Goal: Information Seeking & Learning: Learn about a topic

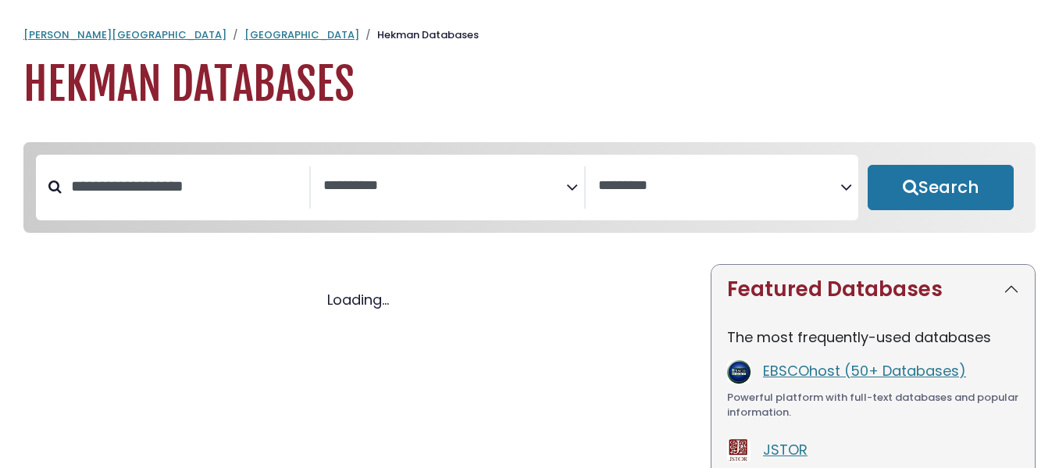
select select "Database Subject Filter"
select select "Database Vendors Filter"
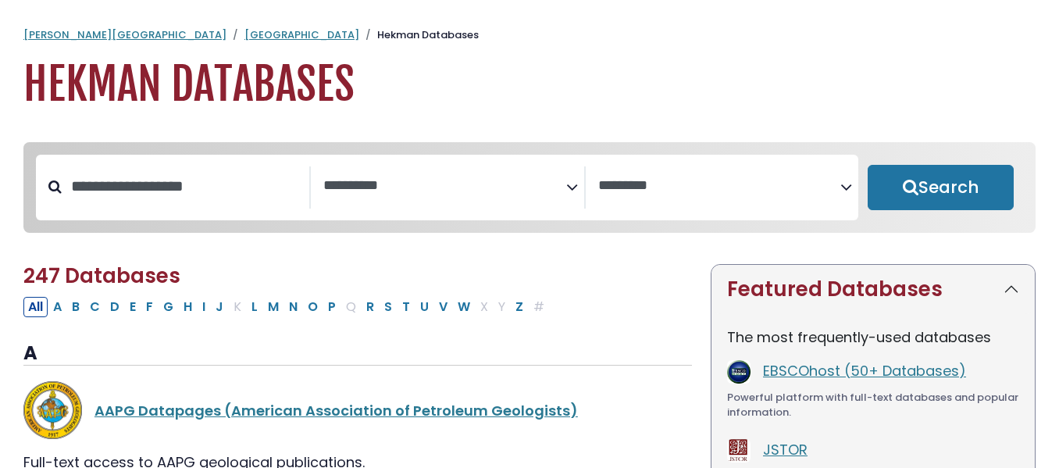
select select "Database Subject Filter"
select select "Database Vendors Filter"
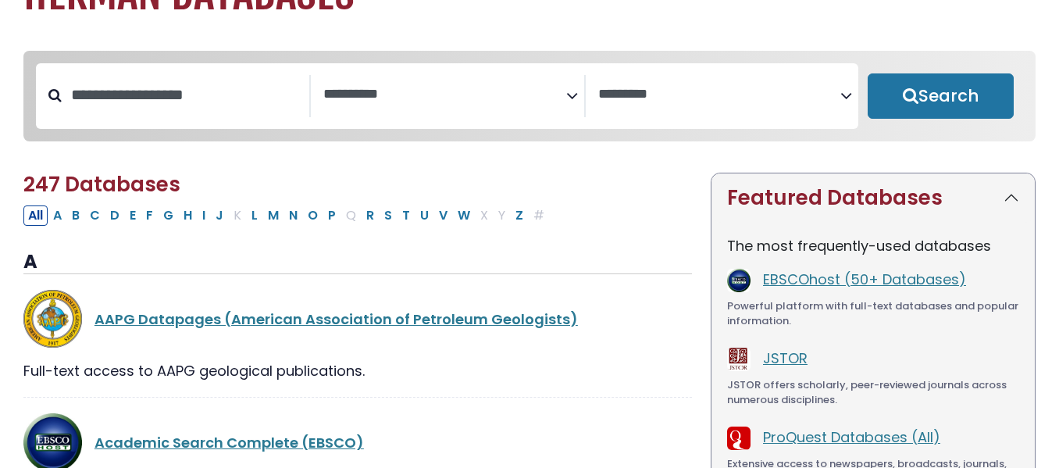
scroll to position [100, 0]
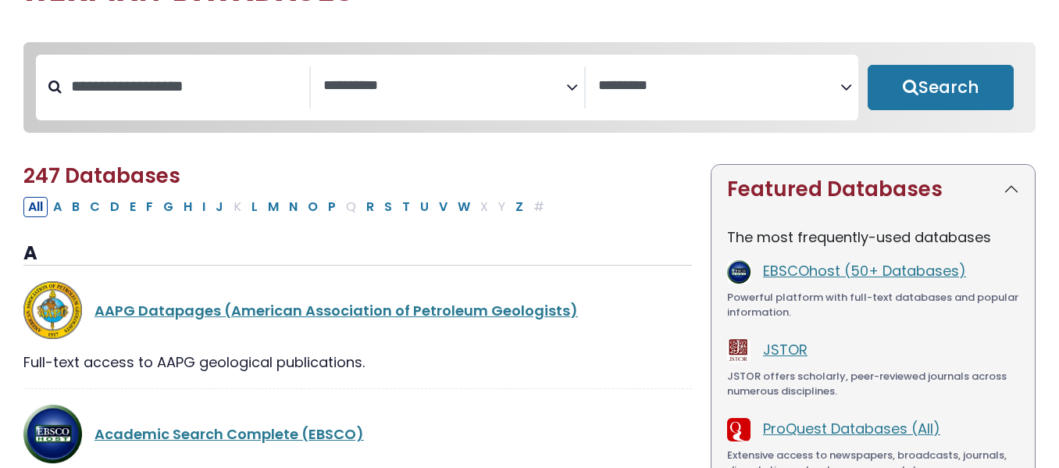
click at [375, 79] on textarea "Search" at bounding box center [444, 86] width 243 height 16
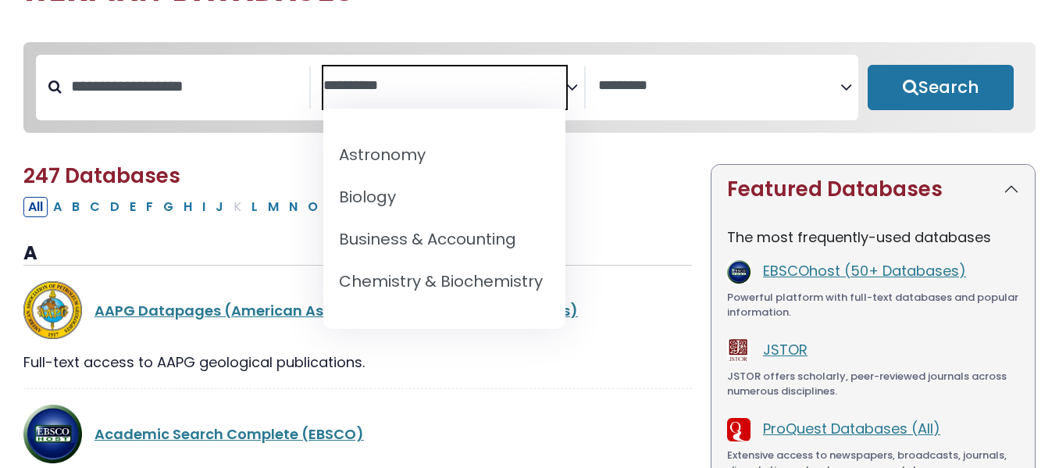
scroll to position [160, 0]
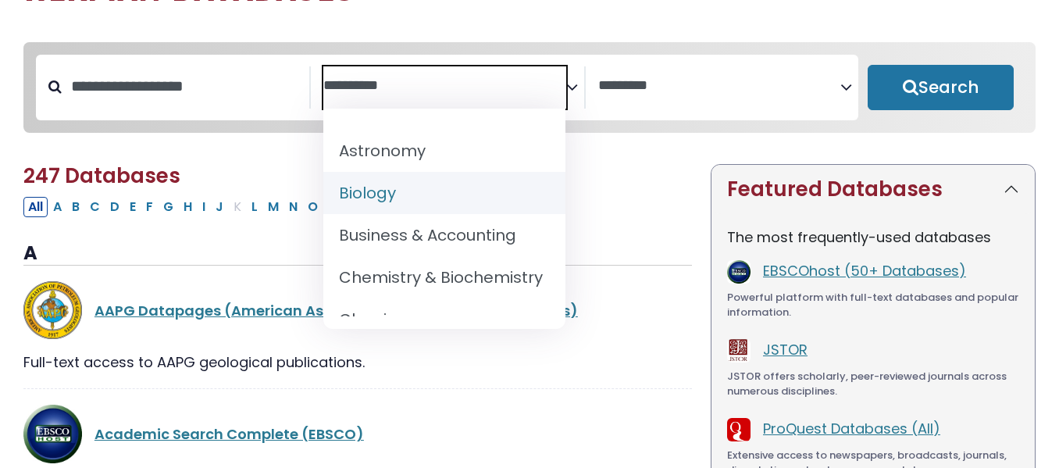
select select "*****"
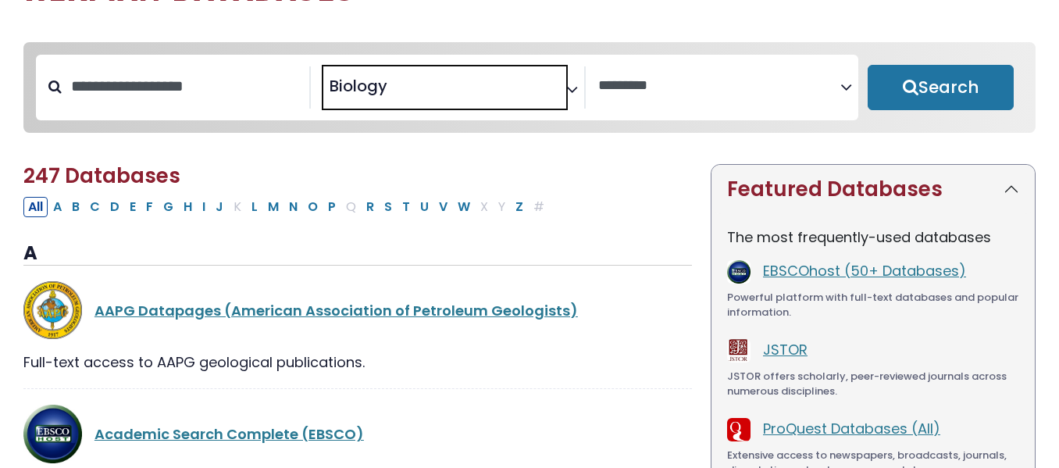
scroll to position [101, 0]
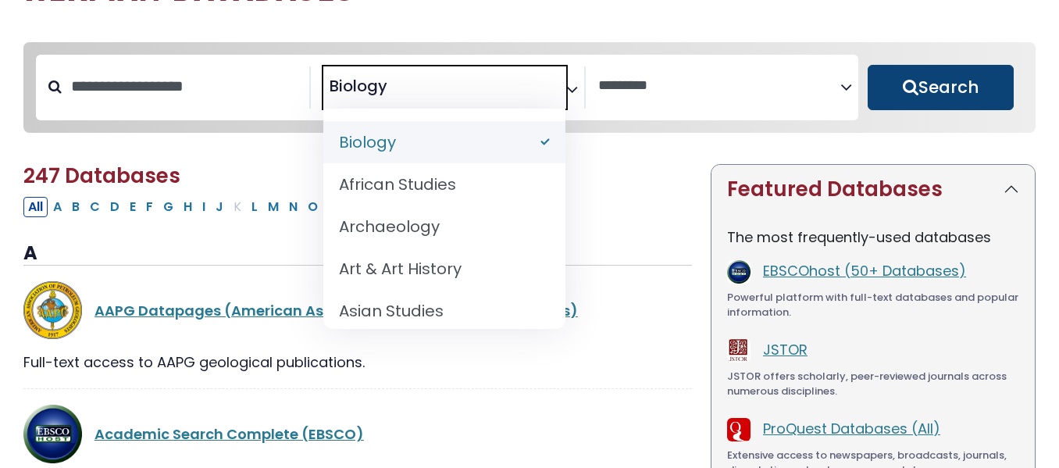
click at [930, 83] on button "Search" at bounding box center [940, 87] width 146 height 45
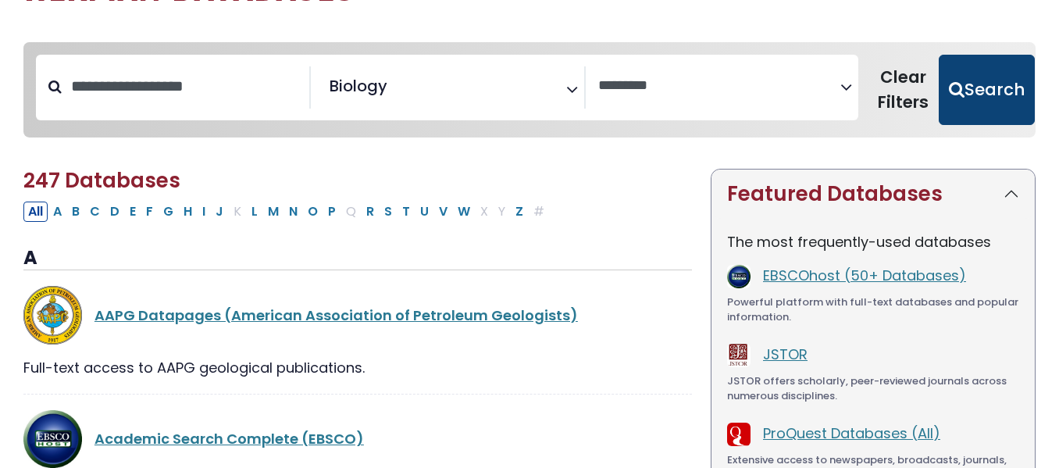
select select "Database Vendors Filter"
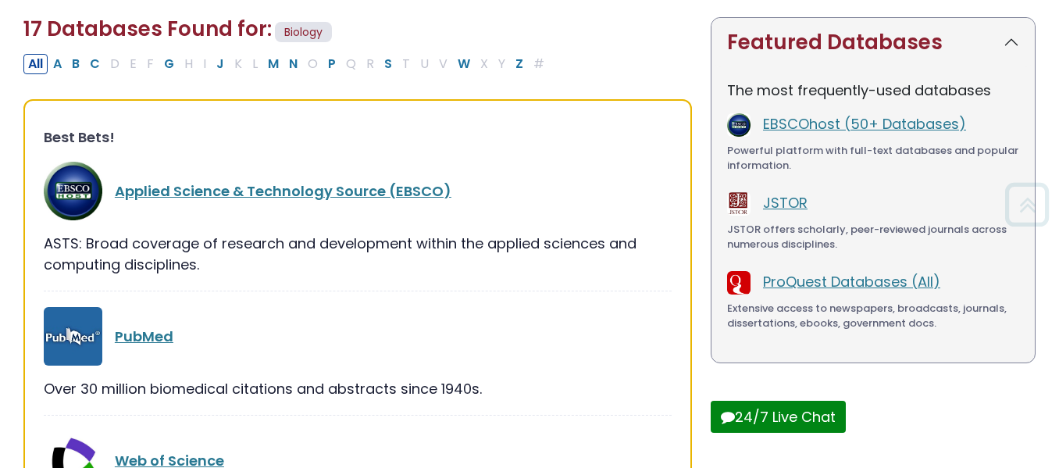
scroll to position [252, 0]
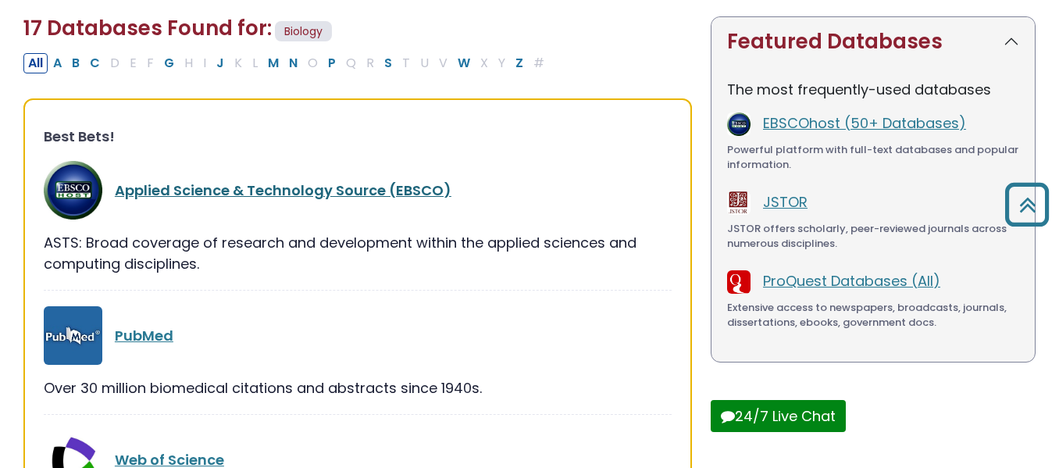
click at [198, 192] on link "Applied Science & Technology Source (EBSCO)" at bounding box center [283, 190] width 336 height 20
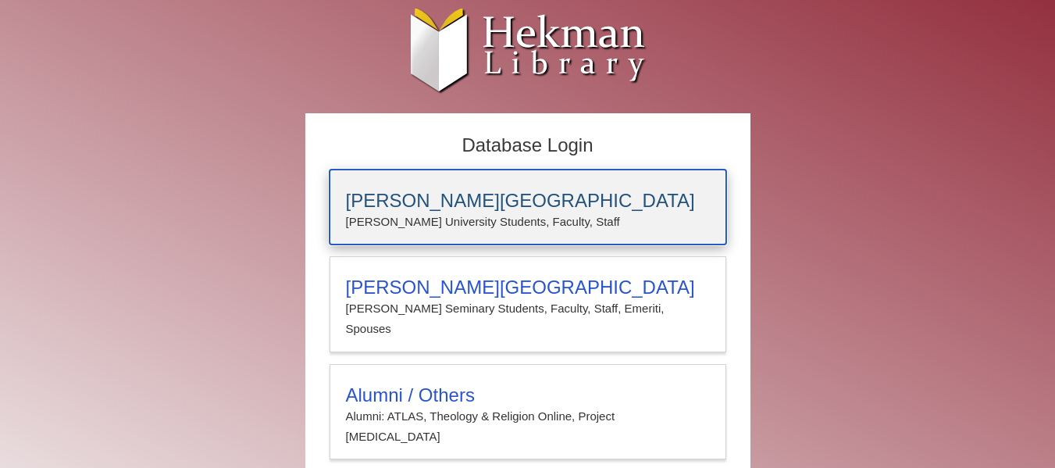
click at [466, 214] on p "Calvin University Students, Faculty, Staff" at bounding box center [528, 222] width 364 height 20
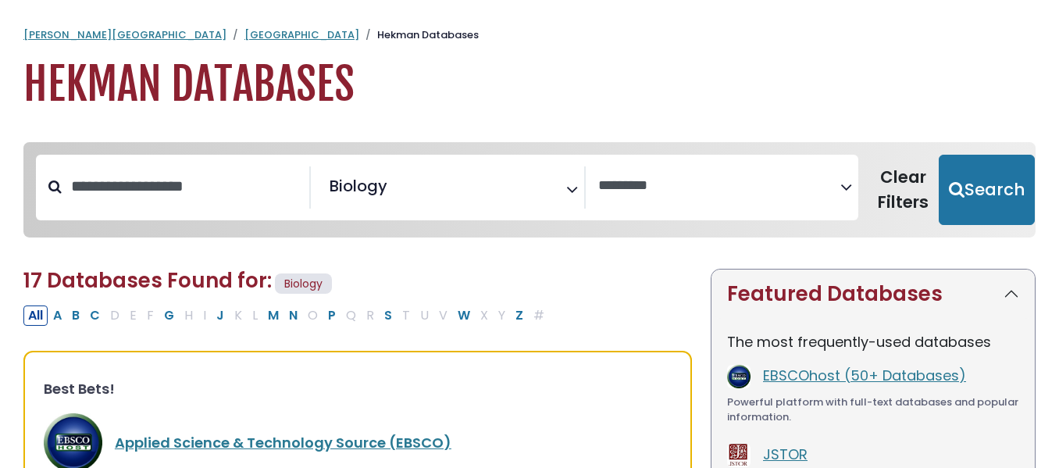
select select "Database Vendors Filter"
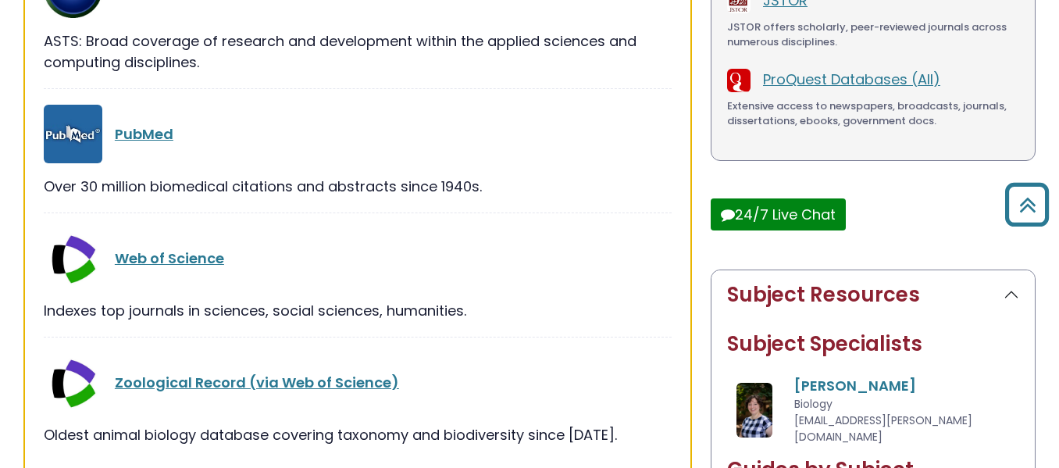
scroll to position [458, 0]
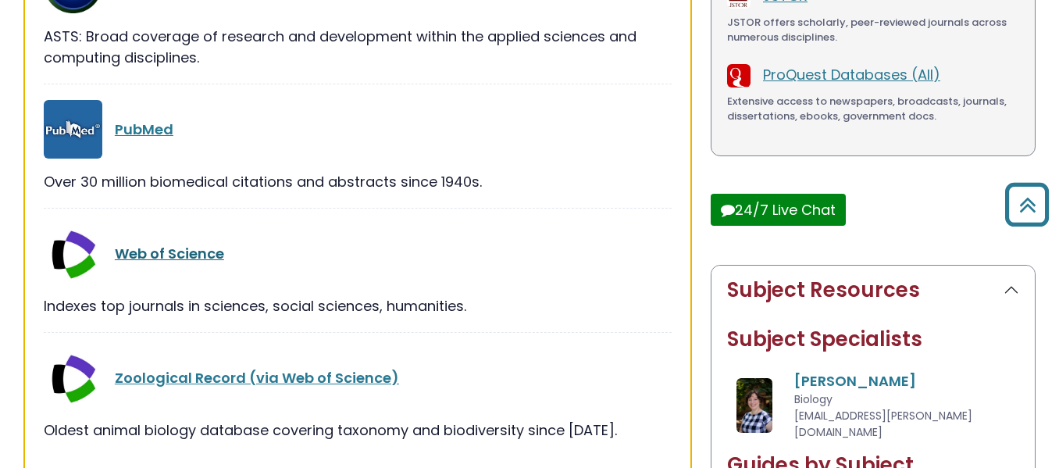
click at [173, 257] on link "Web of Science" at bounding box center [169, 254] width 109 height 20
